Goal: Navigation & Orientation: Understand site structure

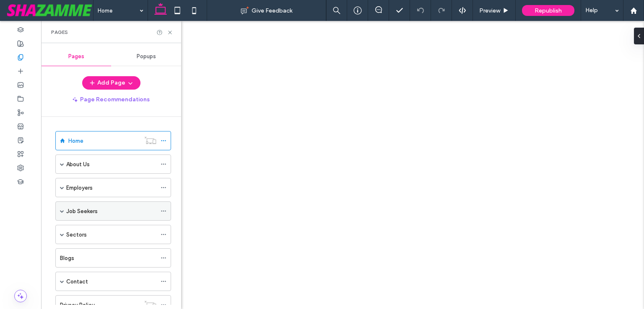
scroll to position [75, 0]
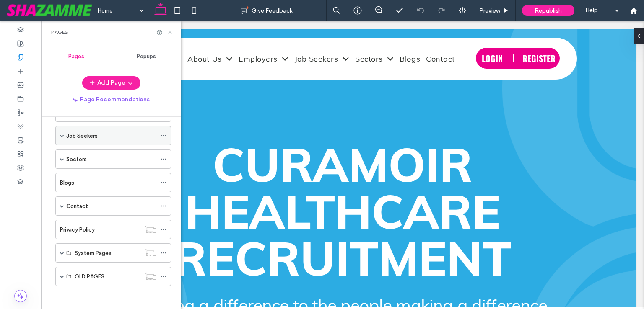
click at [62, 134] on span at bounding box center [62, 136] width 4 height 4
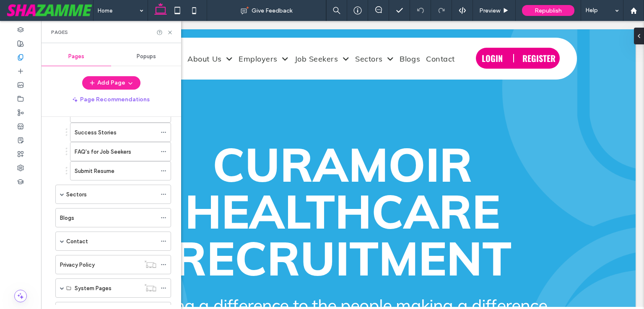
scroll to position [146, 0]
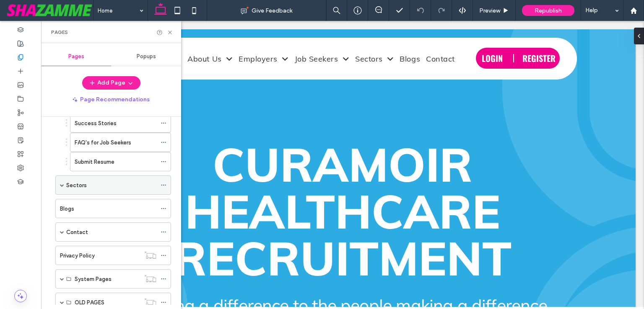
click at [60, 180] on span at bounding box center [62, 185] width 4 height 18
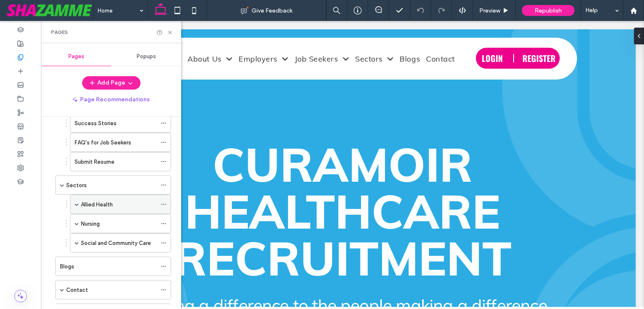
click at [77, 202] on span at bounding box center [77, 204] width 4 height 4
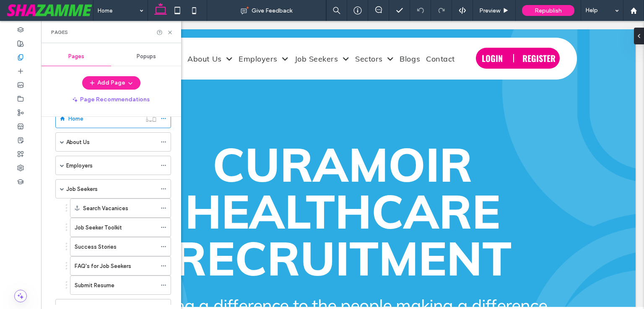
scroll to position [0, 0]
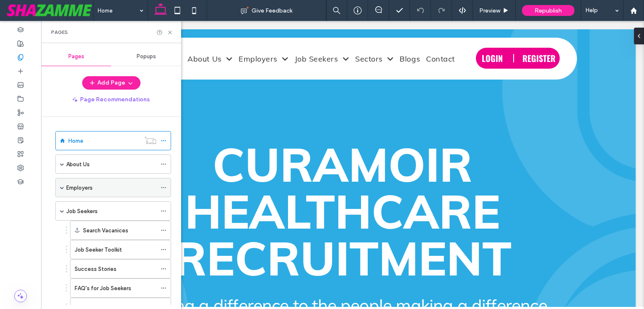
click at [61, 186] on span at bounding box center [62, 188] width 4 height 4
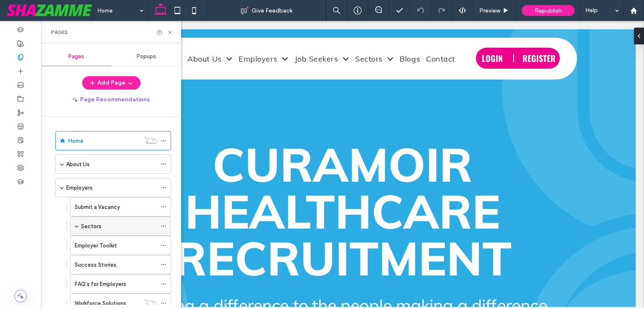
click at [75, 227] on span at bounding box center [77, 226] width 4 height 4
click at [75, 225] on span at bounding box center [77, 226] width 4 height 4
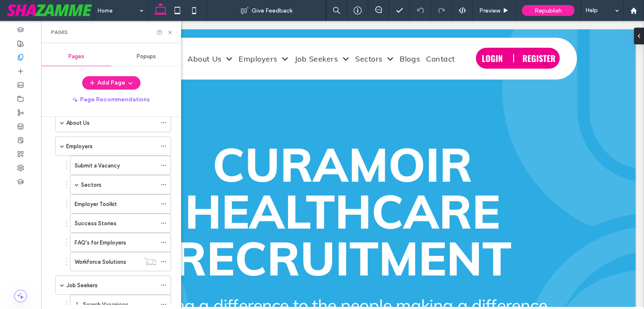
scroll to position [40, 0]
click at [77, 182] on span at bounding box center [77, 186] width 4 height 18
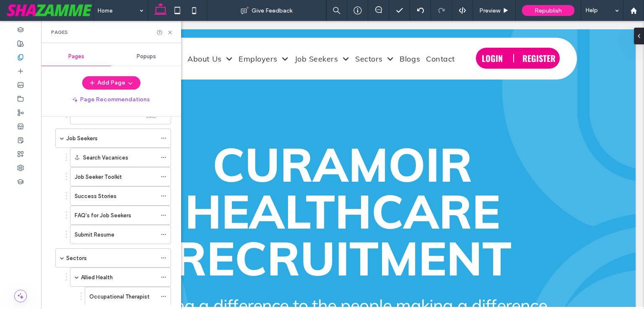
scroll to position [244, 0]
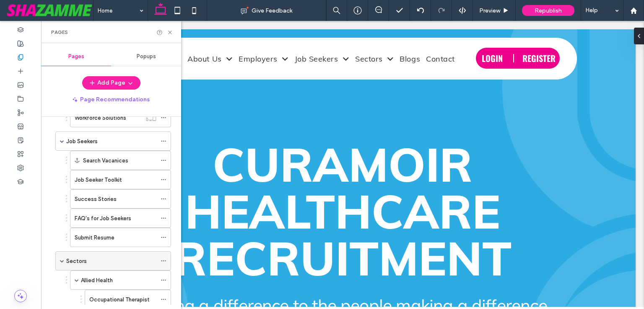
click at [62, 259] on span at bounding box center [62, 261] width 4 height 4
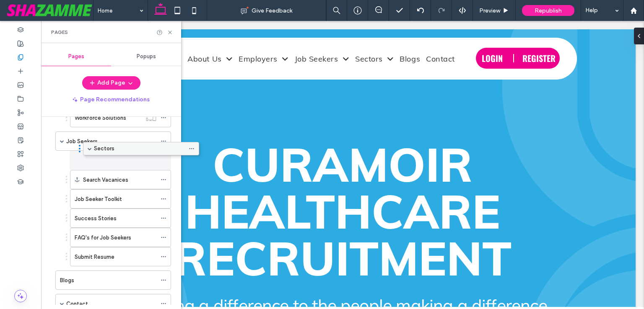
drag, startPoint x: 70, startPoint y: 254, endPoint x: 98, endPoint y: 148, distance: 109.6
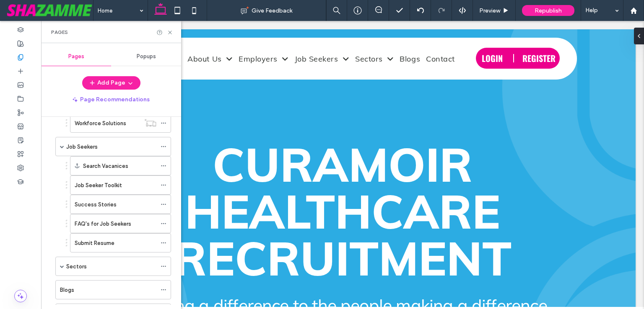
scroll to position [249, 0]
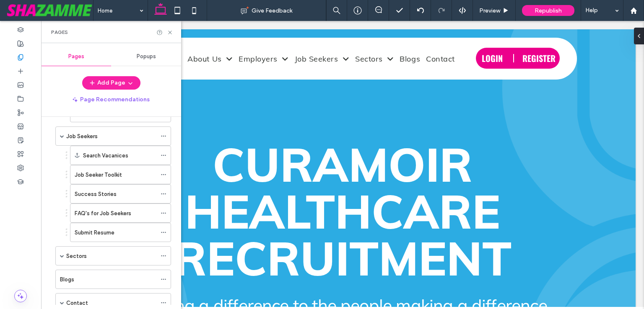
drag, startPoint x: 179, startPoint y: 230, endPoint x: 142, endPoint y: 211, distance: 41.4
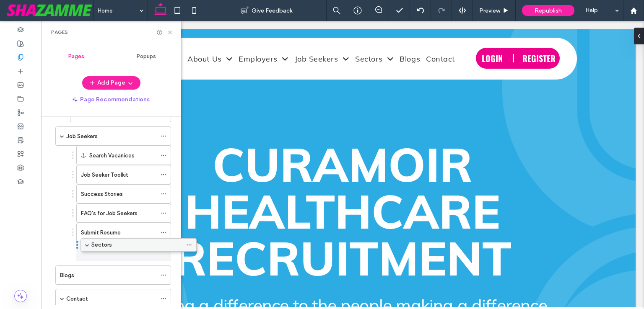
drag, startPoint x: 78, startPoint y: 251, endPoint x: 103, endPoint y: 247, distance: 25.6
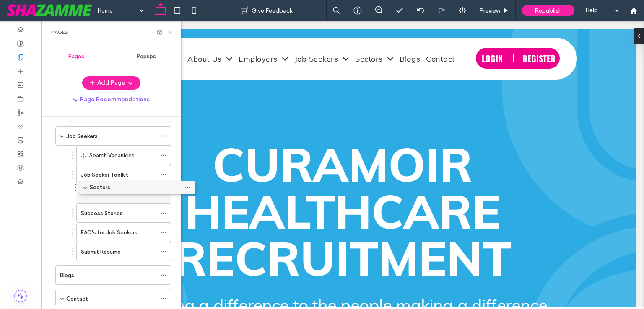
drag, startPoint x: 98, startPoint y: 247, endPoint x: 122, endPoint y: 185, distance: 66.3
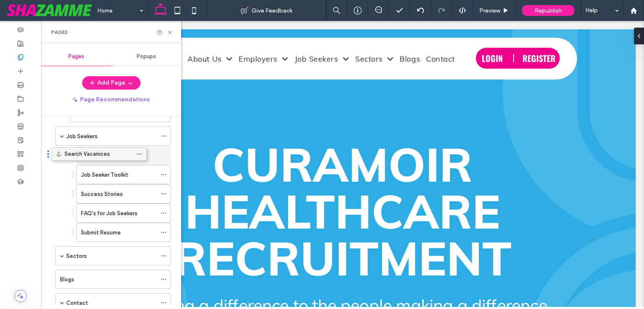
drag, startPoint x: 92, startPoint y: 154, endPoint x: 67, endPoint y: 154, distance: 25.1
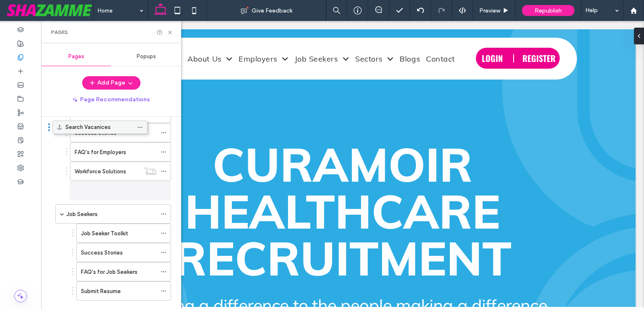
scroll to position [165, 0]
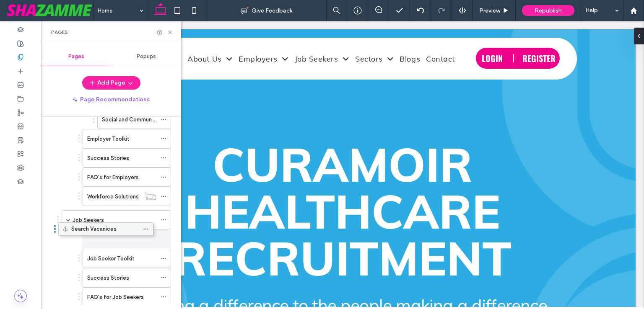
drag, startPoint x: 97, startPoint y: 153, endPoint x: 79, endPoint y: 228, distance: 77.2
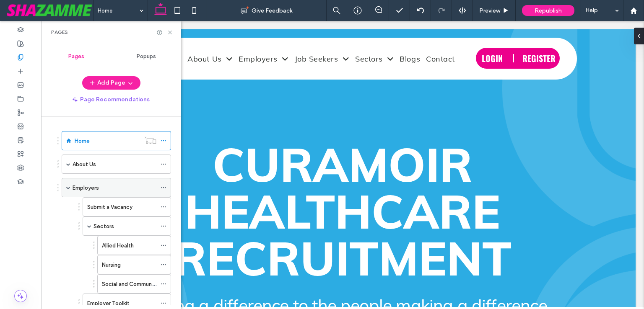
click at [69, 188] on span at bounding box center [68, 188] width 4 height 4
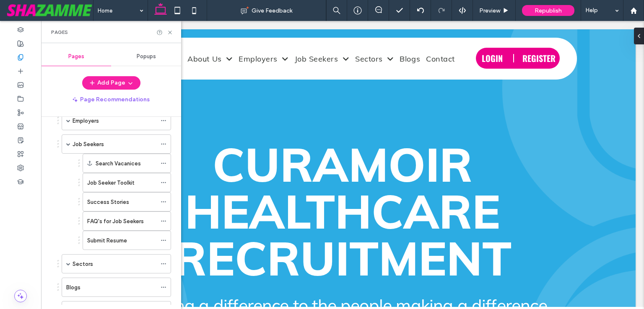
scroll to position [71, 0]
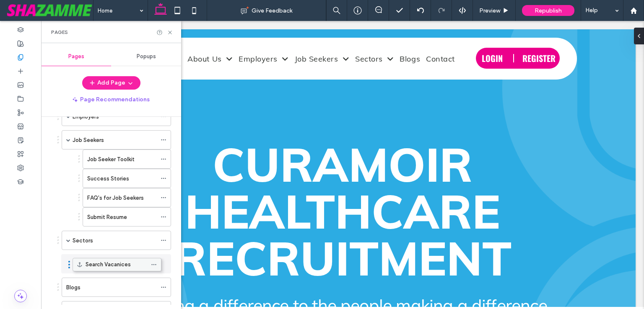
drag, startPoint x: 107, startPoint y: 153, endPoint x: 97, endPoint y: 259, distance: 105.7
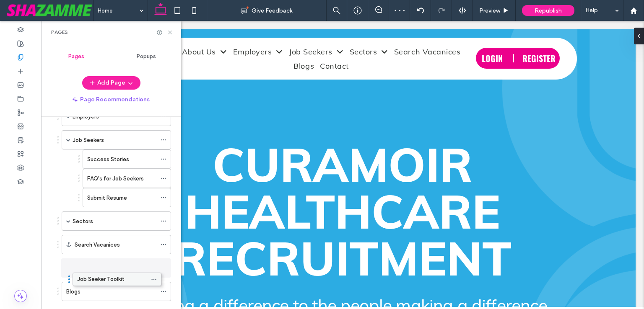
drag, startPoint x: 119, startPoint y: 173, endPoint x: 111, endPoint y: 275, distance: 102.6
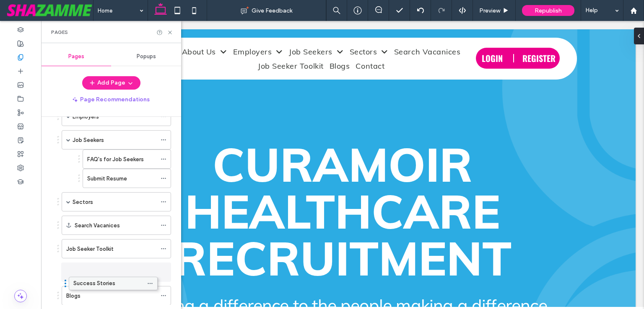
drag, startPoint x: 118, startPoint y: 154, endPoint x: 104, endPoint y: 278, distance: 124.8
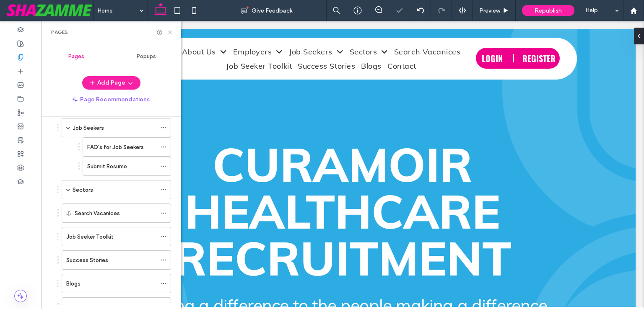
scroll to position [85, 0]
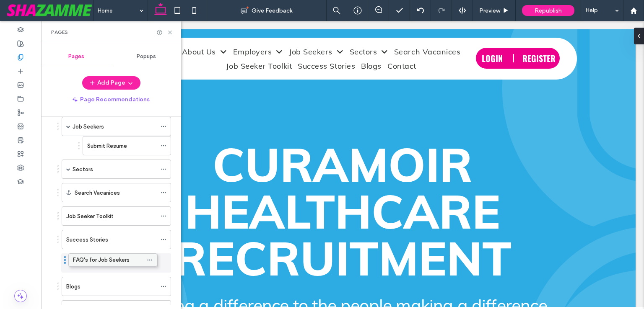
drag, startPoint x: 105, startPoint y: 143, endPoint x: 91, endPoint y: 257, distance: 114.9
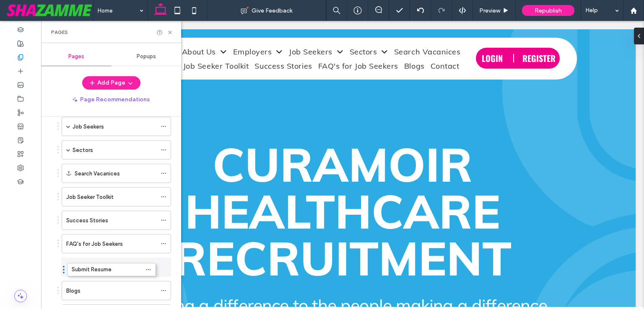
drag, startPoint x: 135, startPoint y: 140, endPoint x: 181, endPoint y: 217, distance: 89.1
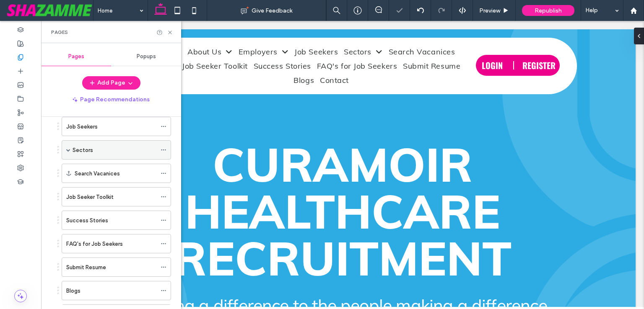
scroll to position [84, 0]
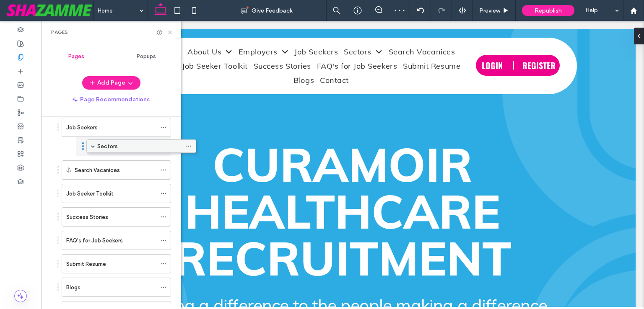
drag, startPoint x: 79, startPoint y: 150, endPoint x: 104, endPoint y: 150, distance: 24.7
drag, startPoint x: 94, startPoint y: 145, endPoint x: 154, endPoint y: 142, distance: 59.6
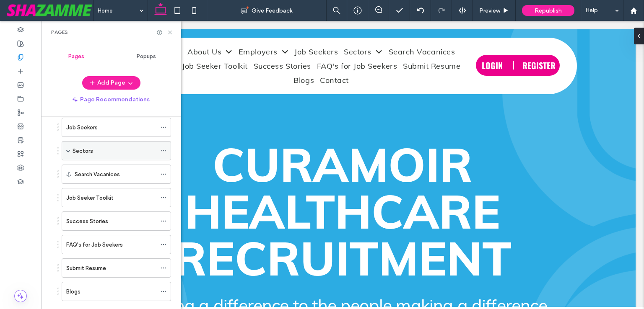
click at [166, 148] on icon at bounding box center [164, 151] width 6 height 6
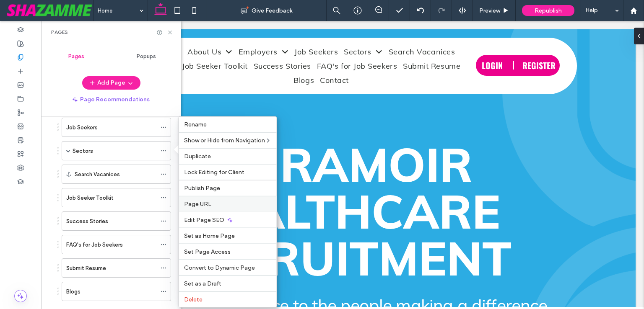
click at [218, 199] on div "Page URL" at bounding box center [228, 204] width 98 height 16
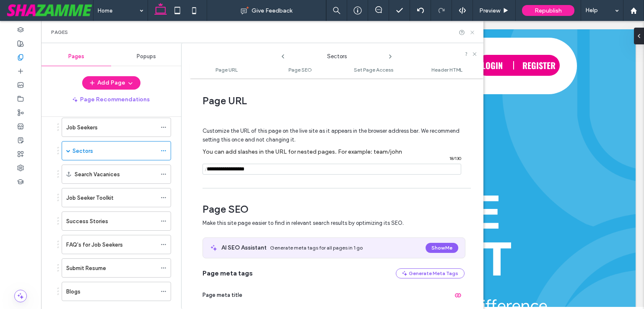
click at [470, 30] on icon at bounding box center [472, 32] width 6 height 6
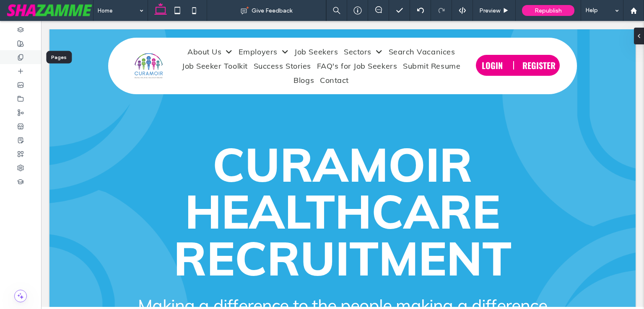
click at [23, 57] on icon at bounding box center [20, 57] width 7 height 7
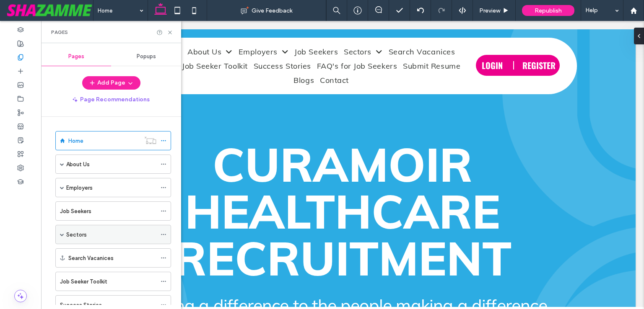
click at [64, 233] on span at bounding box center [62, 235] width 4 height 4
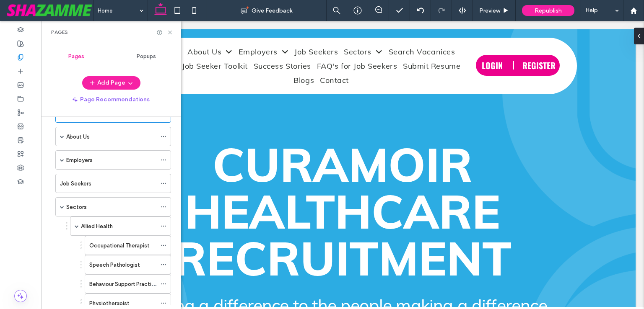
scroll to position [34, 0]
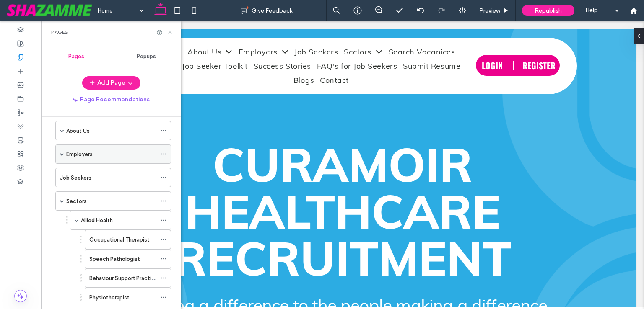
click at [62, 152] on span at bounding box center [62, 154] width 4 height 4
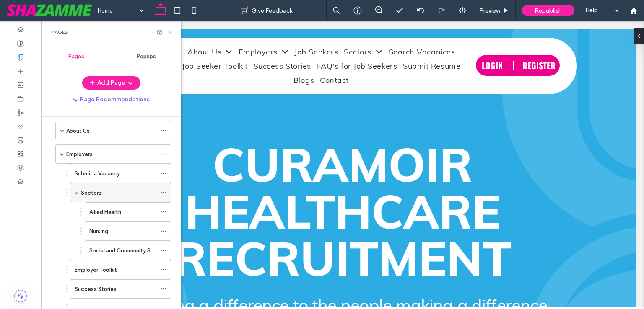
click at [77, 192] on span at bounding box center [77, 193] width 4 height 4
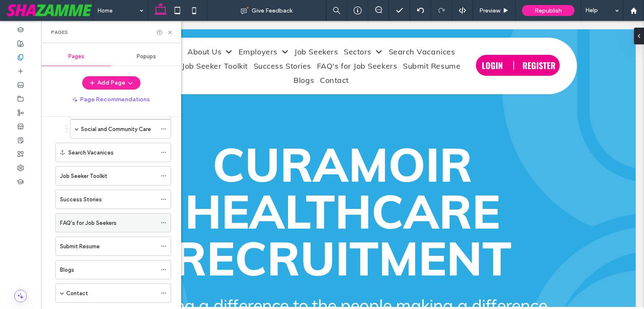
scroll to position [243, 0]
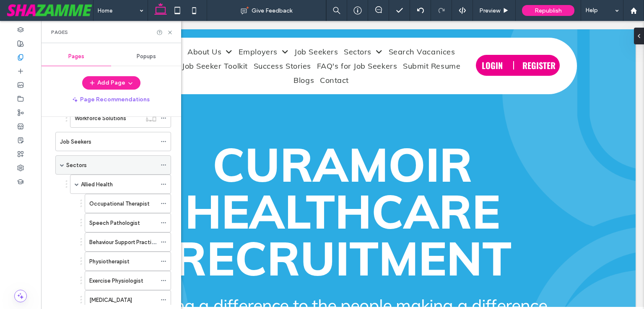
click at [62, 163] on span at bounding box center [62, 165] width 4 height 4
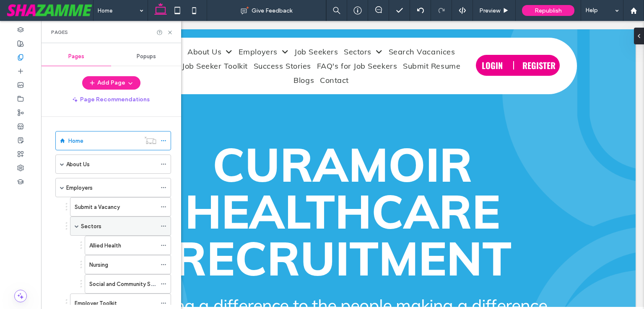
scroll to position [210, 0]
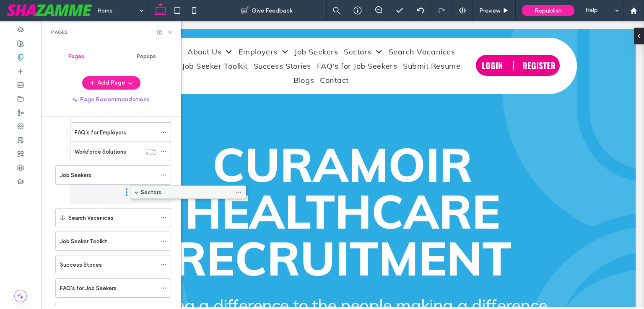
drag, startPoint x: 83, startPoint y: 196, endPoint x: 158, endPoint y: 195, distance: 74.6
drag, startPoint x: 101, startPoint y: 191, endPoint x: 148, endPoint y: 194, distance: 47.5
drag, startPoint x: 87, startPoint y: 221, endPoint x: 102, endPoint y: 190, distance: 34.5
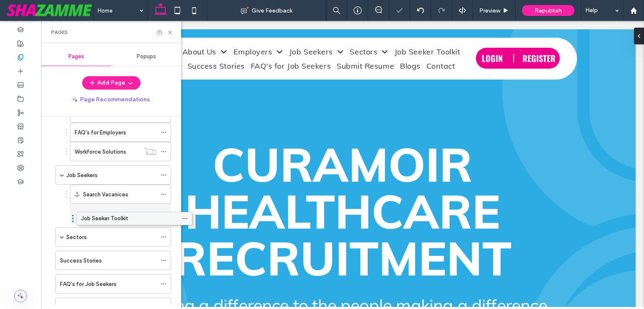
drag, startPoint x: 85, startPoint y: 236, endPoint x: 106, endPoint y: 219, distance: 27.1
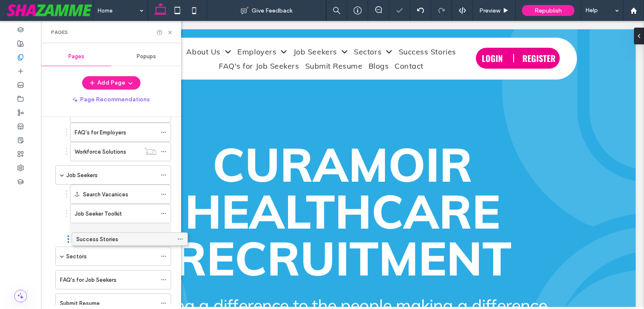
drag, startPoint x: 93, startPoint y: 255, endPoint x: 107, endPoint y: 241, distance: 19.6
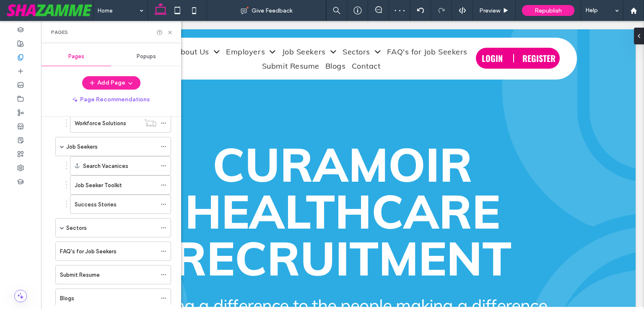
scroll to position [244, 0]
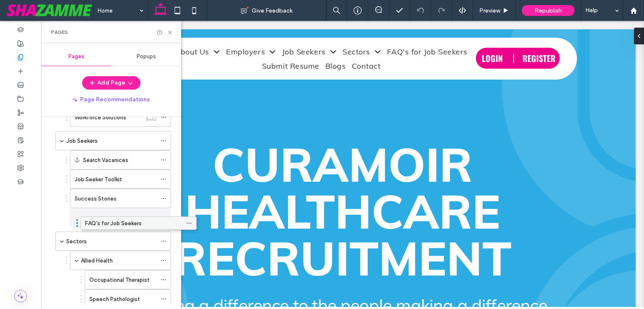
drag, startPoint x: 95, startPoint y: 244, endPoint x: 120, endPoint y: 228, distance: 29.8
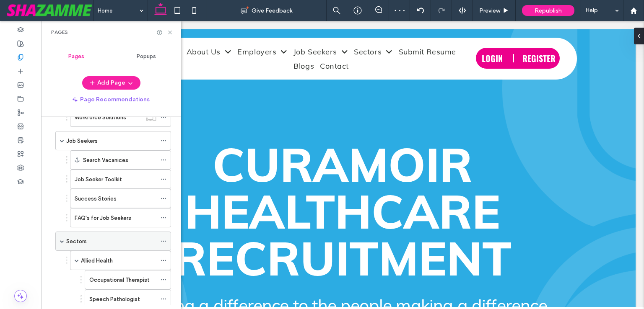
click at [62, 239] on span at bounding box center [62, 241] width 4 height 4
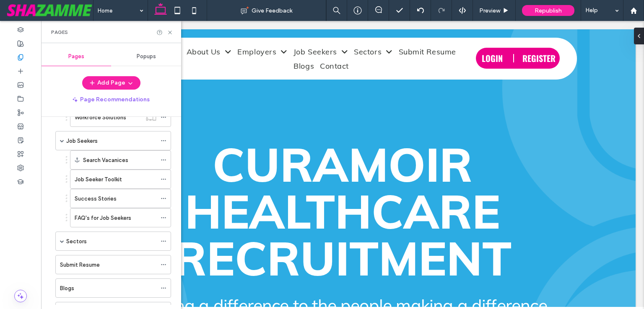
scroll to position [257, 0]
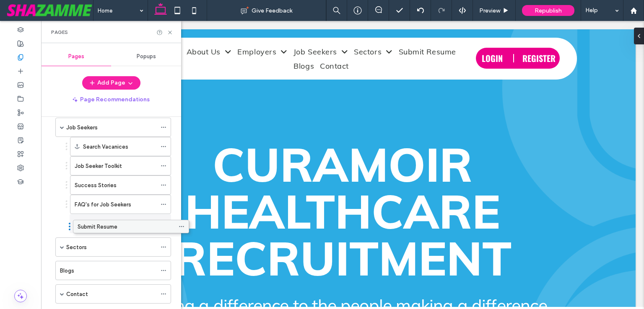
drag, startPoint x: 100, startPoint y: 243, endPoint x: 117, endPoint y: 225, distance: 25.5
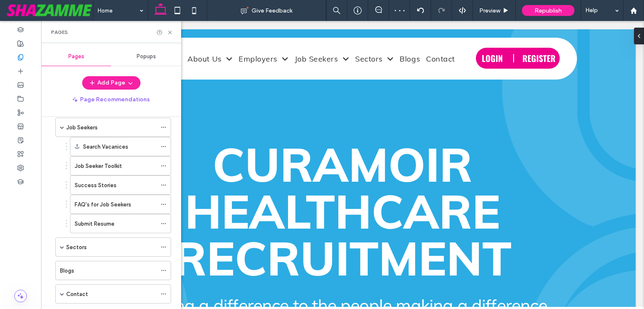
scroll to position [343, 0]
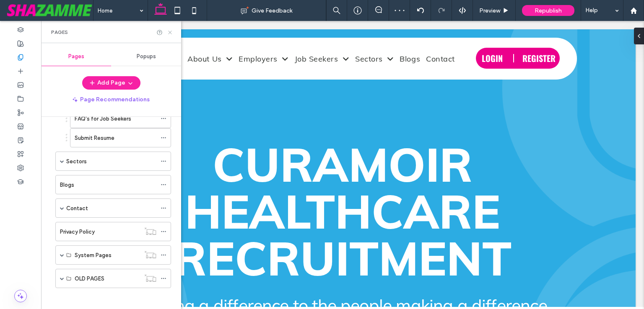
click at [171, 32] on icon at bounding box center [170, 32] width 6 height 6
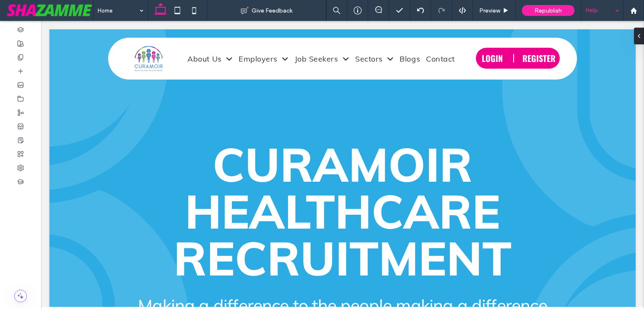
click at [622, 7] on div "Help" at bounding box center [602, 10] width 42 height 21
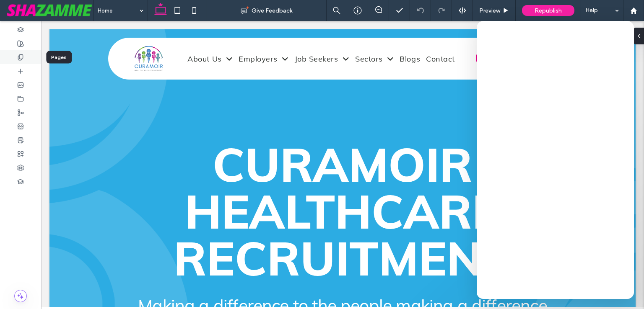
click at [29, 55] on div at bounding box center [20, 57] width 41 height 14
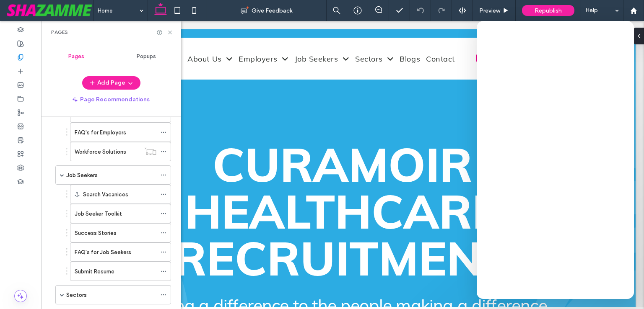
scroll to position [343, 0]
